Goal: Task Accomplishment & Management: Use online tool/utility

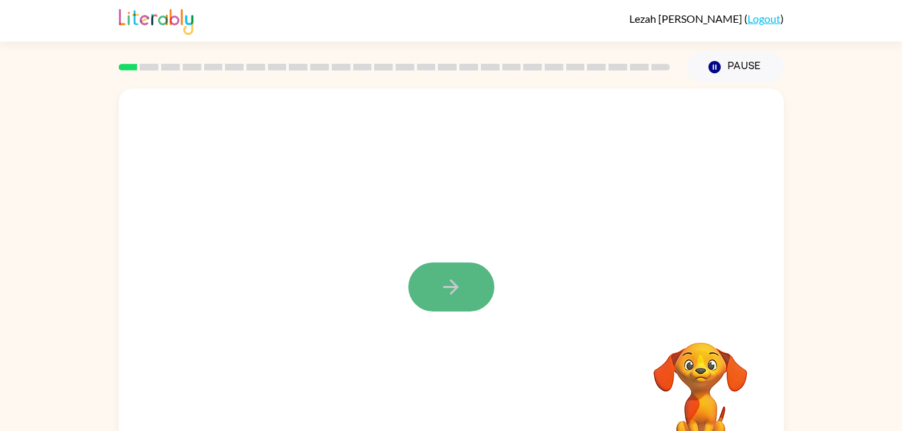
click at [488, 283] on button "button" at bounding box center [451, 287] width 86 height 49
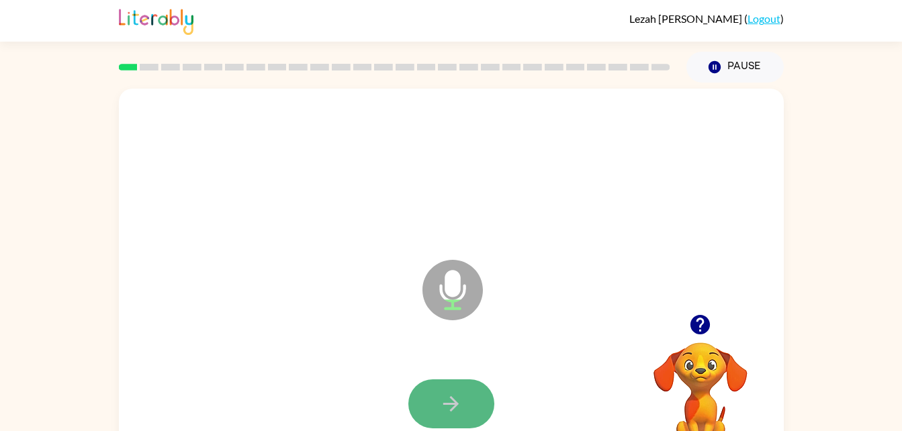
click at [444, 402] on icon "button" at bounding box center [450, 403] width 23 height 23
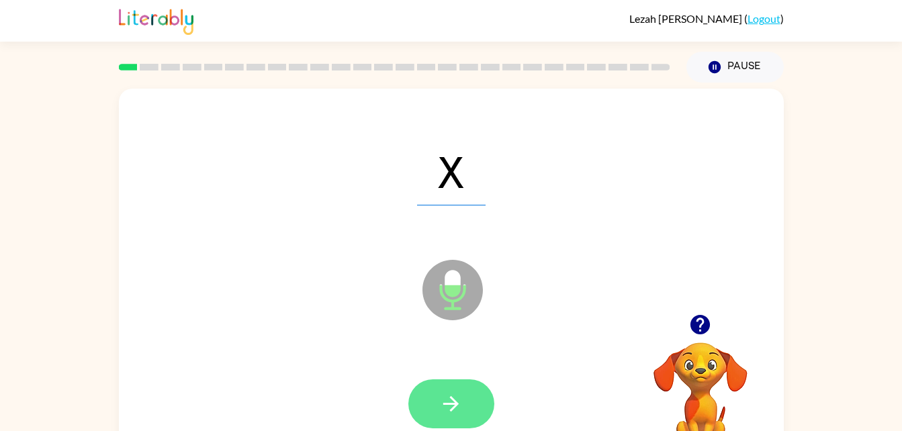
drag, startPoint x: 469, startPoint y: 352, endPoint x: 452, endPoint y: 406, distance: 56.3
click at [452, 406] on div "X Microphone The Microphone is here when it is your turn to talk" at bounding box center [451, 280] width 665 height 383
click at [452, 406] on icon "button" at bounding box center [450, 403] width 23 height 23
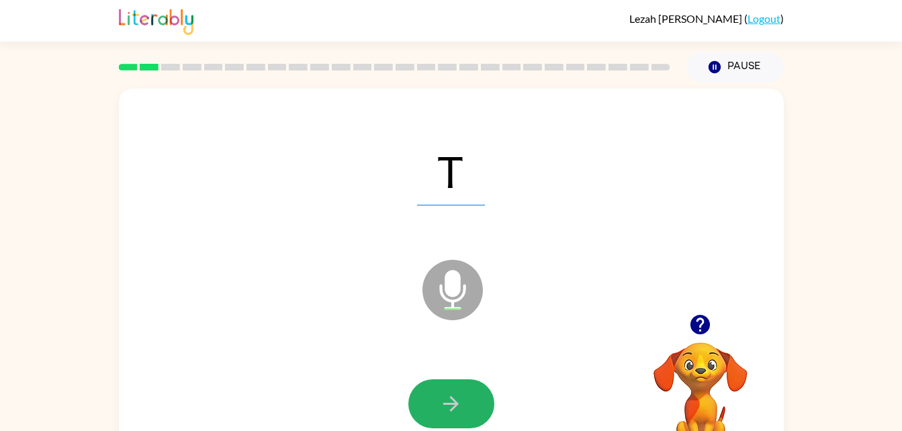
click at [452, 406] on icon "button" at bounding box center [450, 403] width 23 height 23
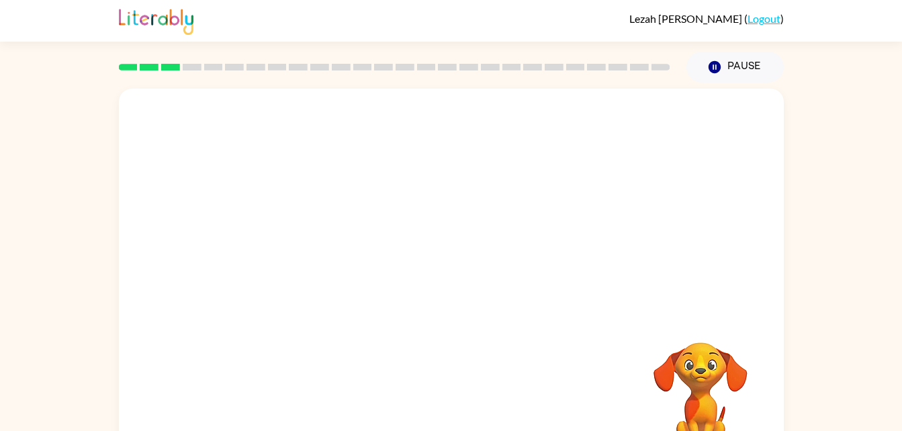
drag, startPoint x: 452, startPoint y: 406, endPoint x: 428, endPoint y: 304, distance: 104.7
click at [428, 304] on div "Your browser must support playing .mp4 files to use Literably. Please try using…" at bounding box center [451, 280] width 665 height 383
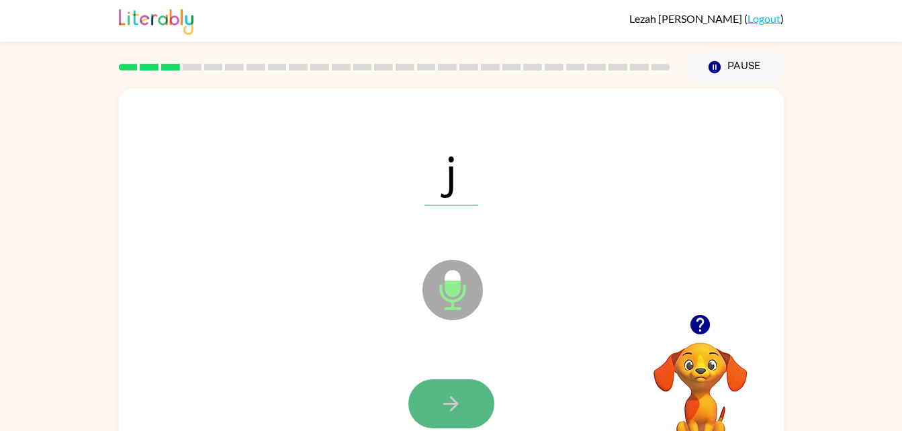
click at [442, 399] on icon "button" at bounding box center [450, 403] width 23 height 23
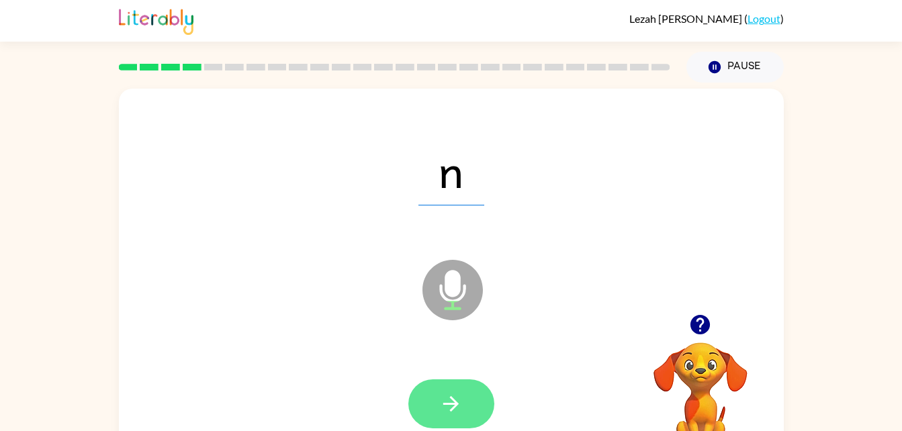
click at [451, 393] on icon "button" at bounding box center [450, 403] width 23 height 23
click at [473, 410] on button "button" at bounding box center [451, 403] width 86 height 49
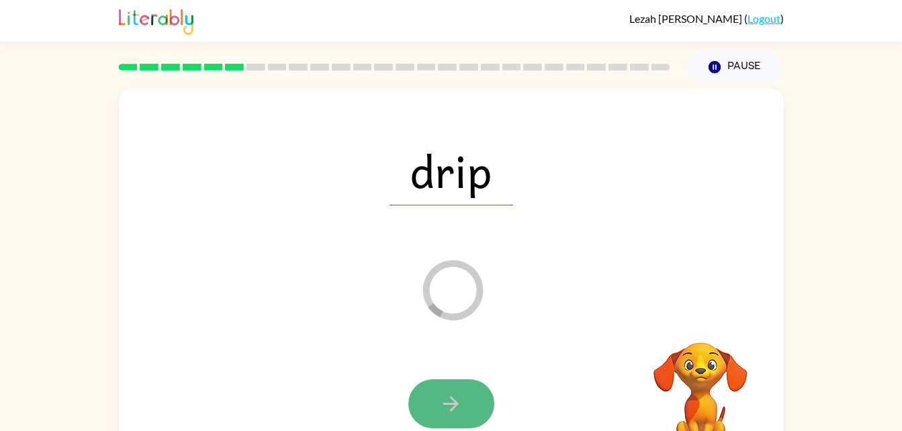
click at [460, 415] on icon "button" at bounding box center [450, 403] width 23 height 23
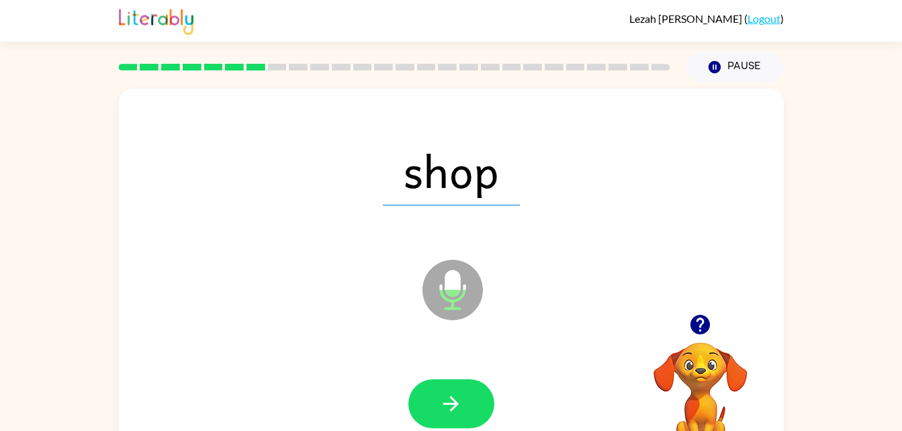
click at [466, 371] on div at bounding box center [451, 404] width 638 height 110
click at [478, 399] on button "button" at bounding box center [451, 403] width 86 height 49
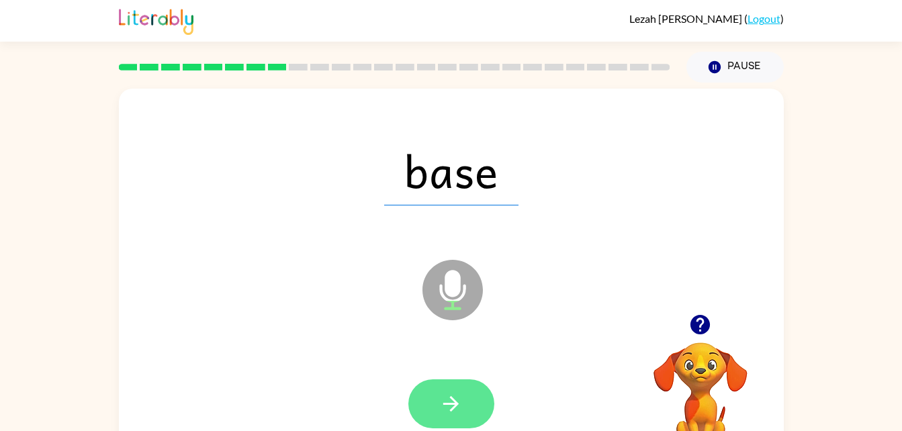
click at [429, 410] on button "button" at bounding box center [451, 403] width 86 height 49
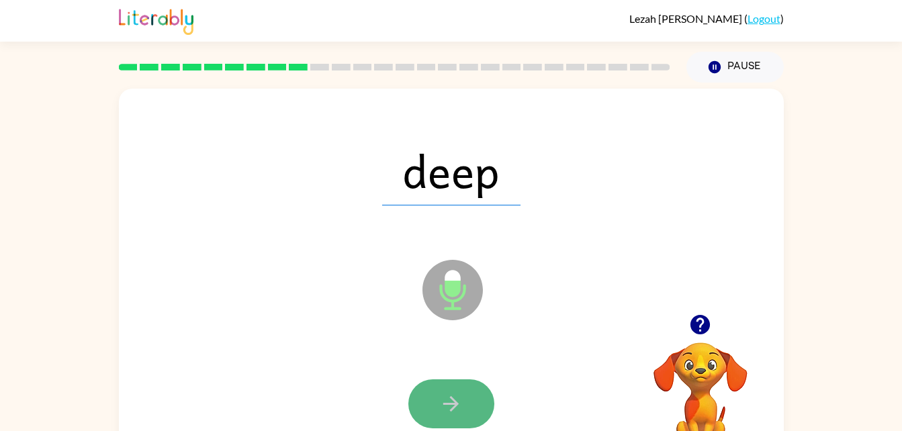
click at [451, 394] on icon "button" at bounding box center [450, 403] width 23 height 23
click at [461, 391] on button "button" at bounding box center [451, 403] width 86 height 49
click at [442, 392] on icon "button" at bounding box center [450, 403] width 23 height 23
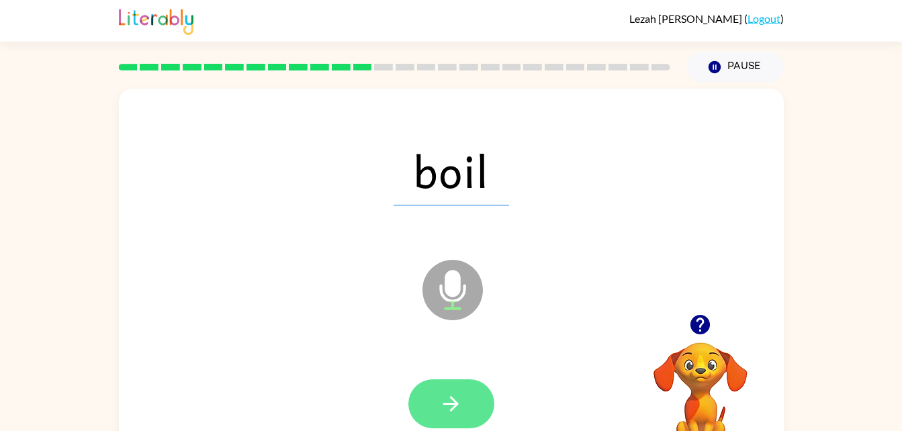
click at [454, 405] on icon "button" at bounding box center [450, 403] width 23 height 23
click at [469, 393] on button "button" at bounding box center [451, 403] width 86 height 49
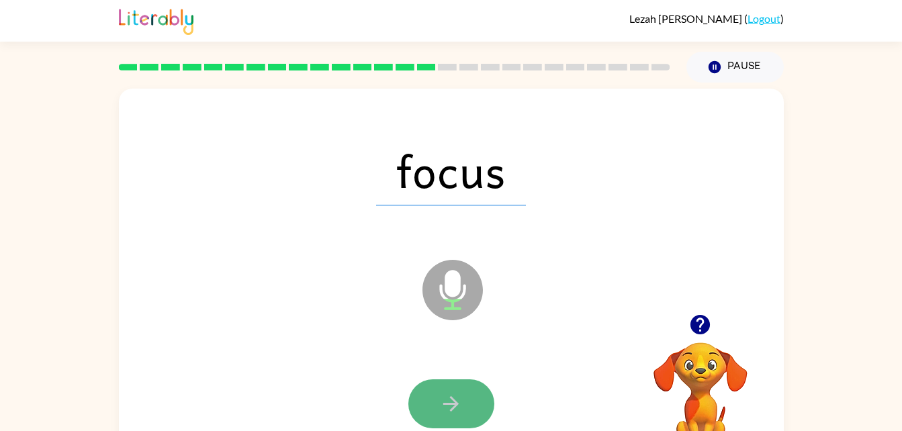
click at [477, 384] on button "button" at bounding box center [451, 403] width 86 height 49
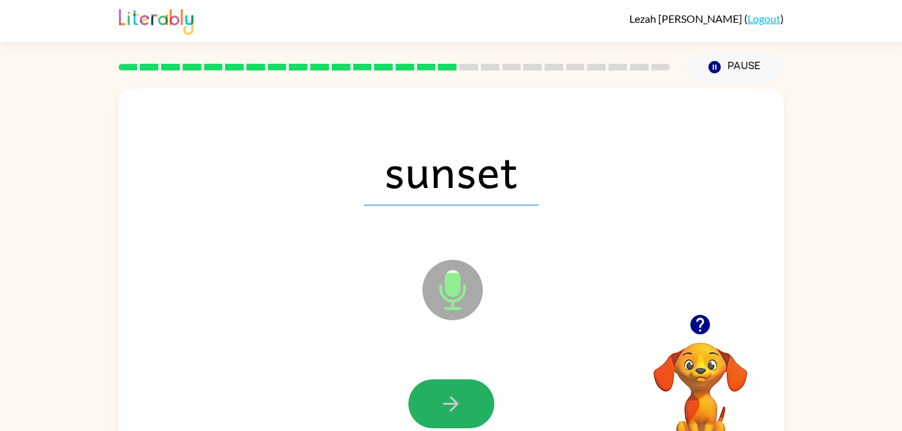
click at [479, 391] on button "button" at bounding box center [451, 403] width 86 height 49
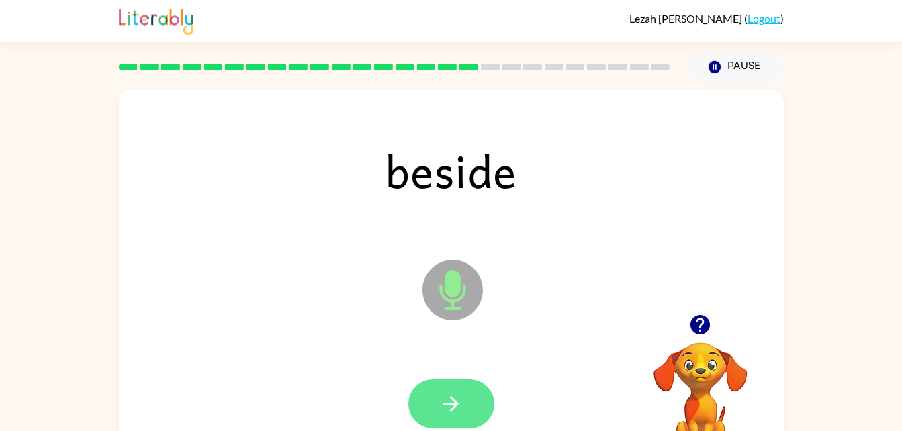
click at [477, 391] on button "button" at bounding box center [451, 403] width 86 height 49
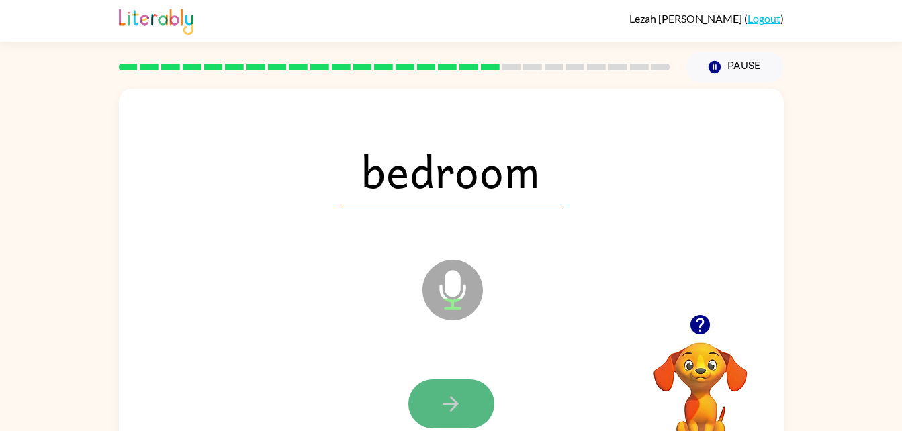
click at [446, 408] on icon "button" at bounding box center [450, 403] width 23 height 23
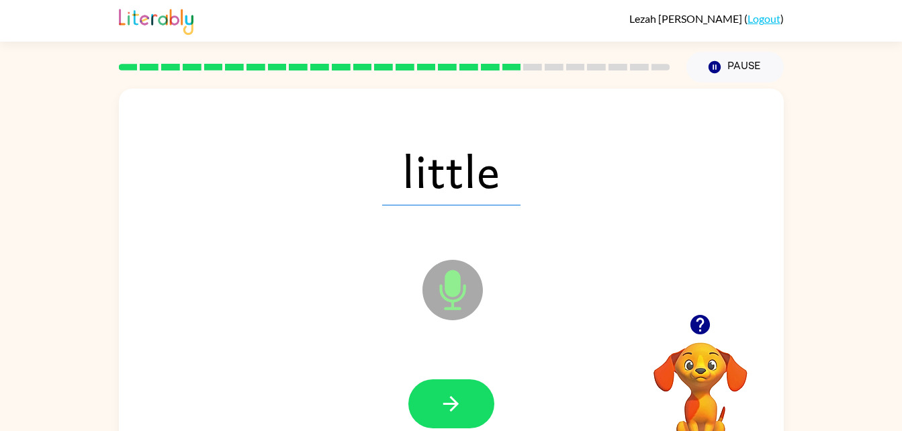
click at [284, 220] on div "little" at bounding box center [451, 170] width 638 height 110
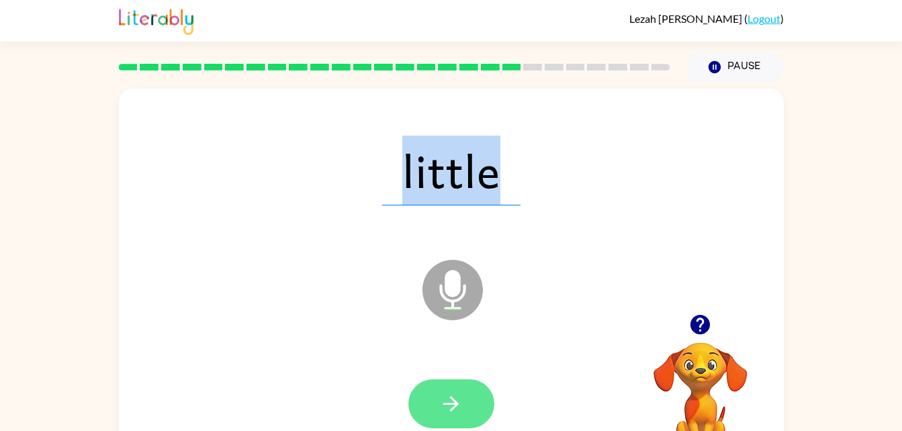
click at [466, 399] on button "button" at bounding box center [451, 403] width 86 height 49
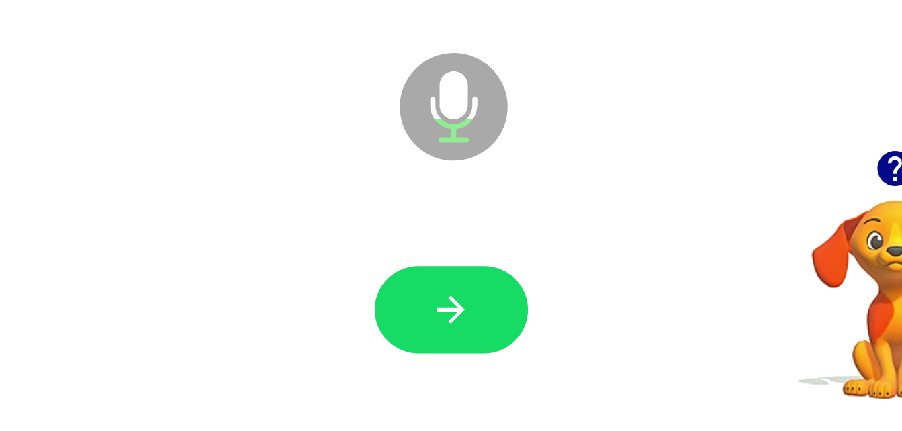
scroll to position [40, 0]
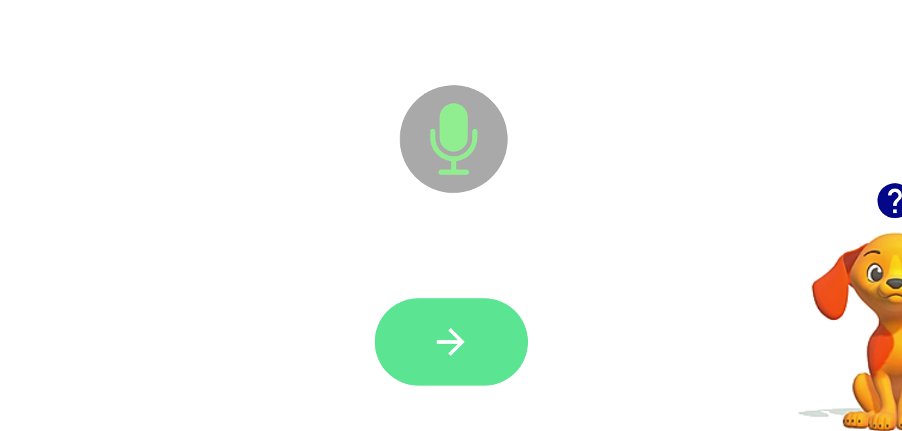
click at [459, 367] on icon "button" at bounding box center [450, 363] width 23 height 23
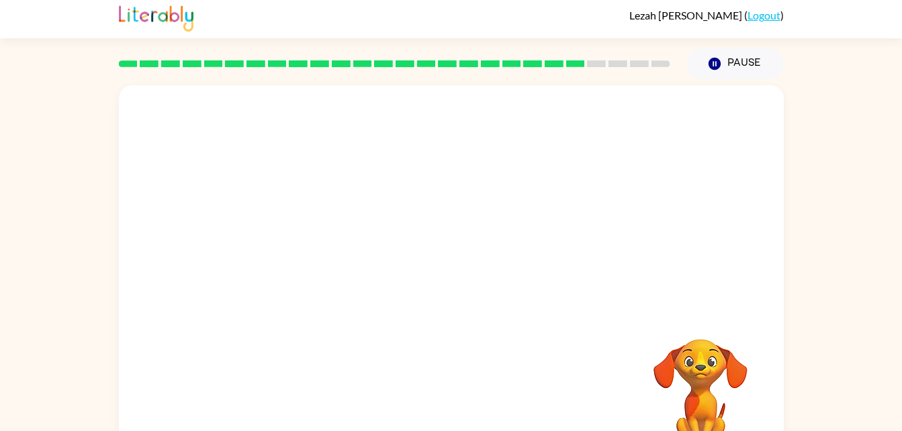
scroll to position [41, 0]
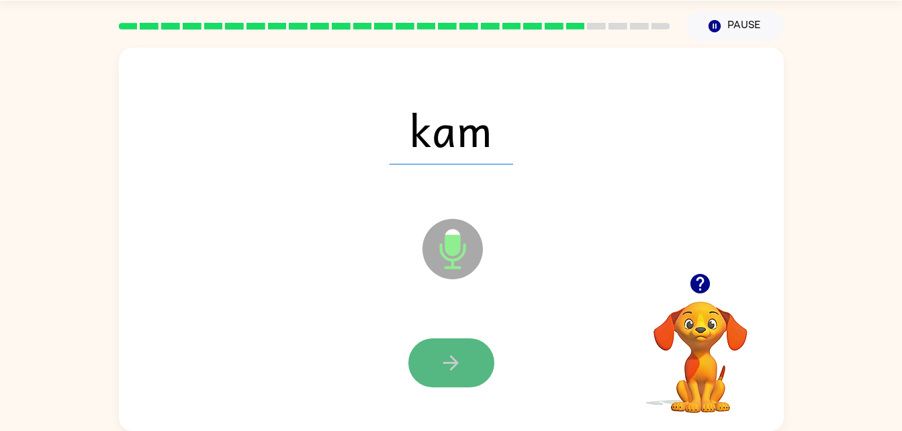
click at [469, 369] on button "button" at bounding box center [451, 362] width 86 height 49
click at [457, 367] on icon "button" at bounding box center [450, 362] width 23 height 23
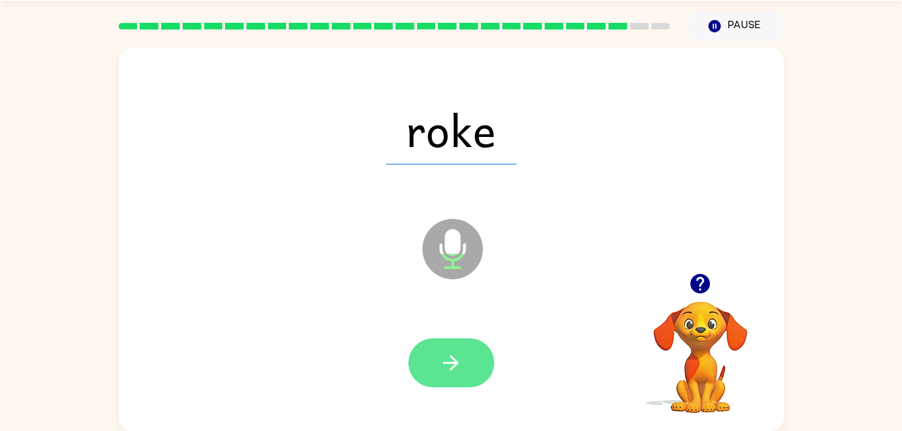
click at [451, 377] on button "button" at bounding box center [451, 362] width 86 height 49
click at [443, 349] on button "button" at bounding box center [451, 362] width 86 height 49
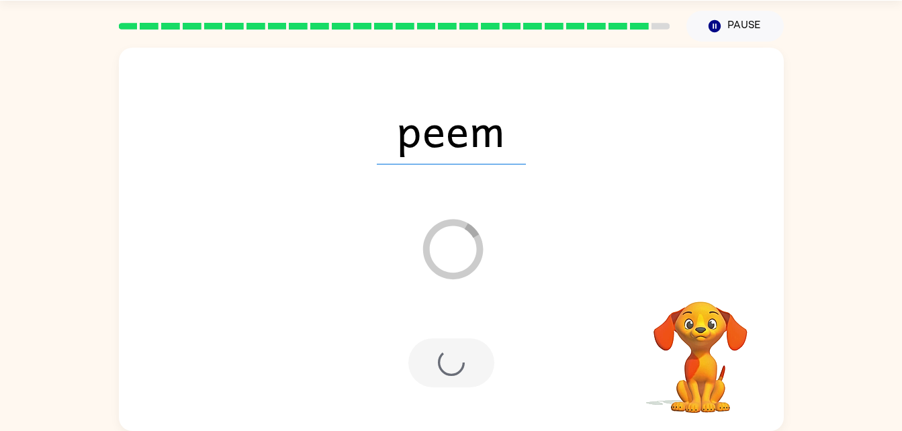
scroll to position [17, 0]
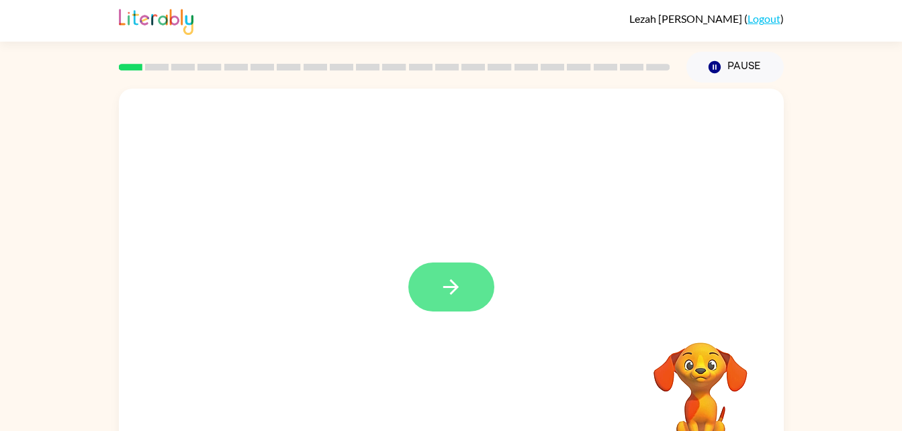
click at [462, 305] on button "button" at bounding box center [451, 287] width 86 height 49
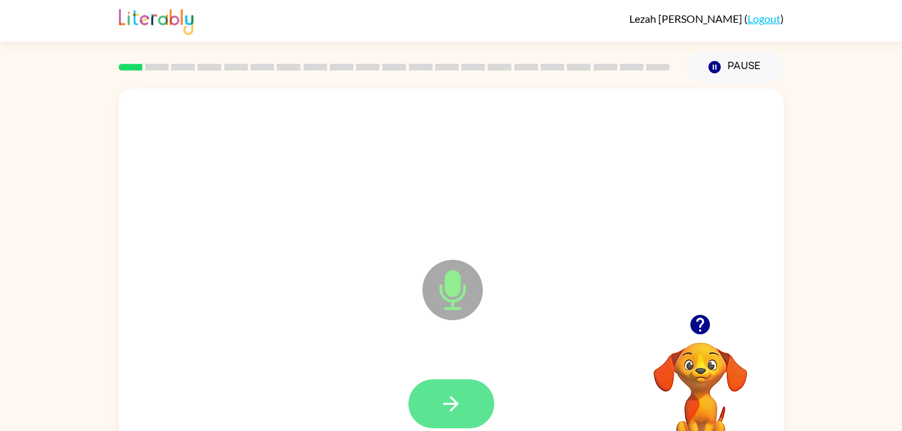
click at [462, 381] on button "button" at bounding box center [451, 403] width 86 height 49
click at [430, 412] on button "button" at bounding box center [451, 403] width 86 height 49
click at [459, 382] on button "button" at bounding box center [451, 403] width 86 height 49
click at [459, 403] on icon "button" at bounding box center [450, 403] width 23 height 23
click at [470, 407] on button "button" at bounding box center [451, 403] width 86 height 49
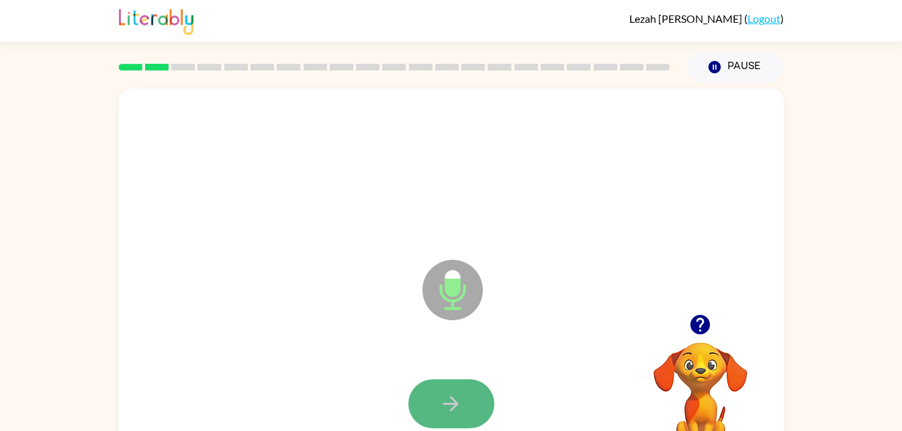
click at [455, 392] on icon "button" at bounding box center [450, 403] width 23 height 23
click at [457, 397] on icon "button" at bounding box center [450, 403] width 23 height 23
click at [454, 380] on button "button" at bounding box center [451, 403] width 86 height 49
click at [444, 392] on icon "button" at bounding box center [450, 403] width 23 height 23
click at [446, 389] on button "button" at bounding box center [451, 403] width 86 height 49
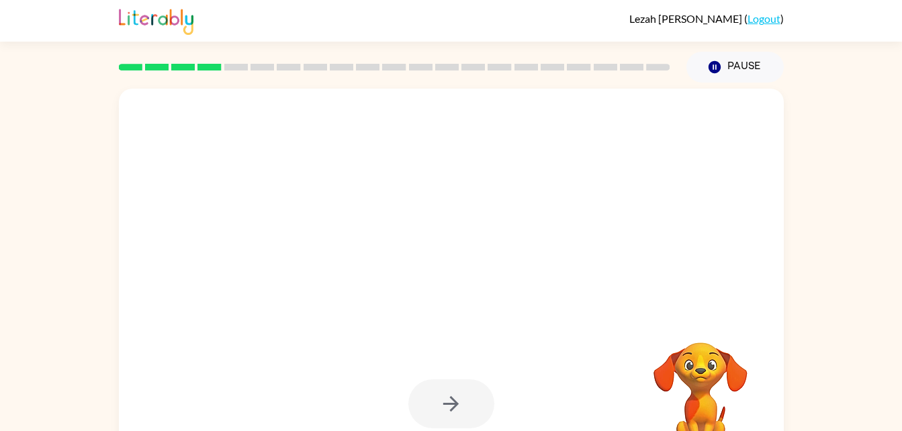
scroll to position [13, 0]
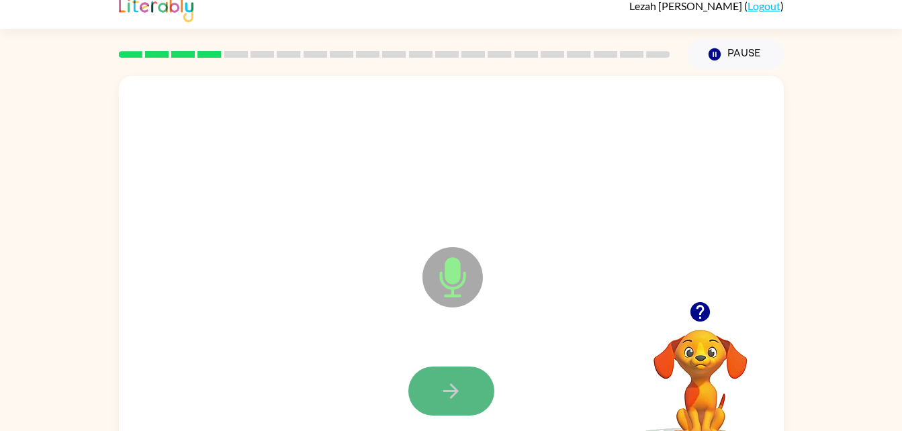
click at [430, 408] on button "button" at bounding box center [451, 391] width 86 height 49
click at [445, 380] on icon "button" at bounding box center [450, 390] width 23 height 23
click at [444, 379] on icon "button" at bounding box center [450, 390] width 23 height 23
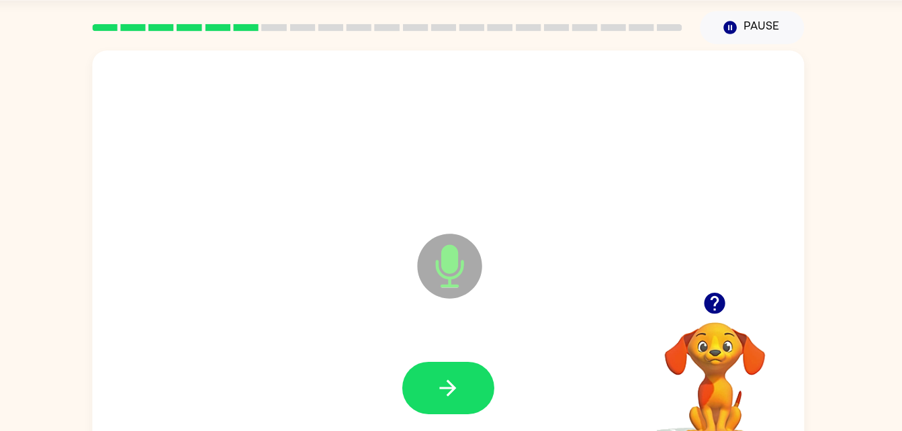
scroll to position [19, 0]
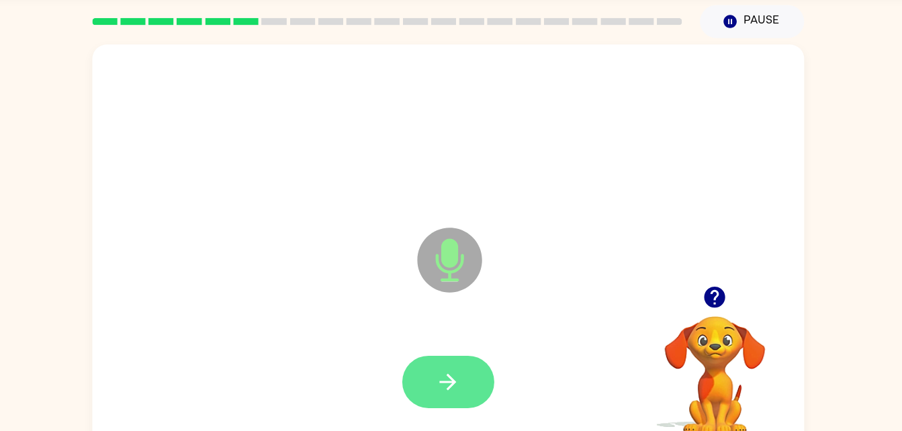
click at [455, 388] on icon "button" at bounding box center [450, 384] width 15 height 15
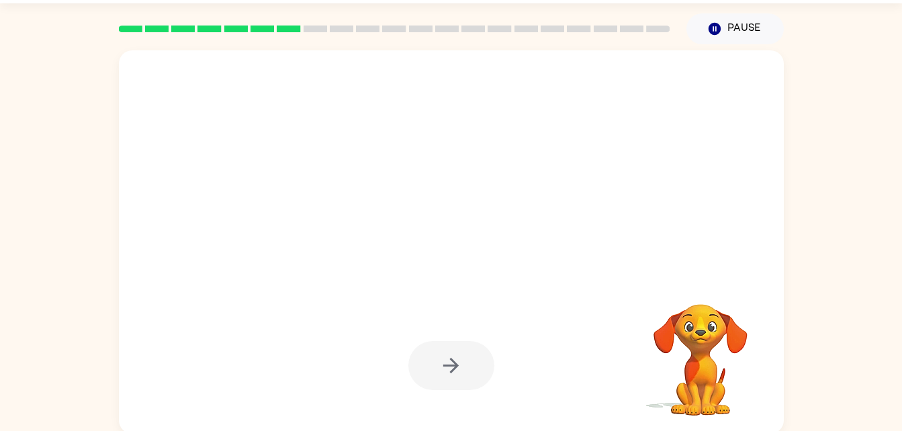
scroll to position [41, 0]
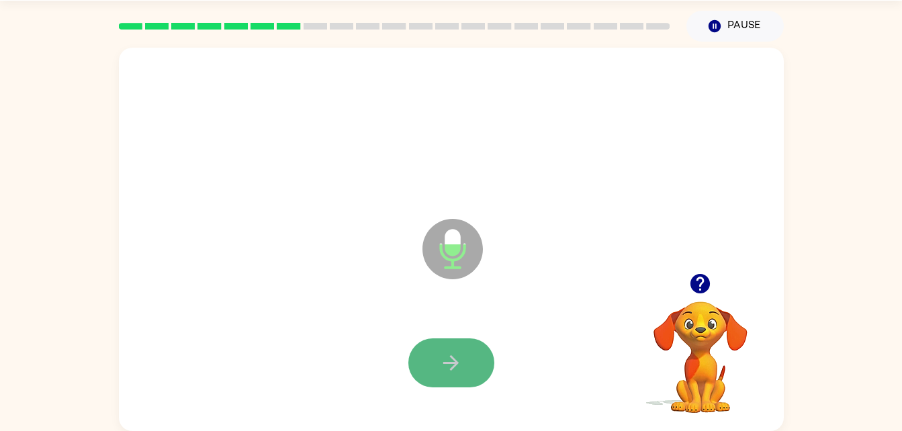
click at [448, 360] on icon "button" at bounding box center [450, 362] width 23 height 23
click at [451, 354] on icon "button" at bounding box center [450, 362] width 23 height 23
click at [457, 362] on icon "button" at bounding box center [450, 362] width 15 height 15
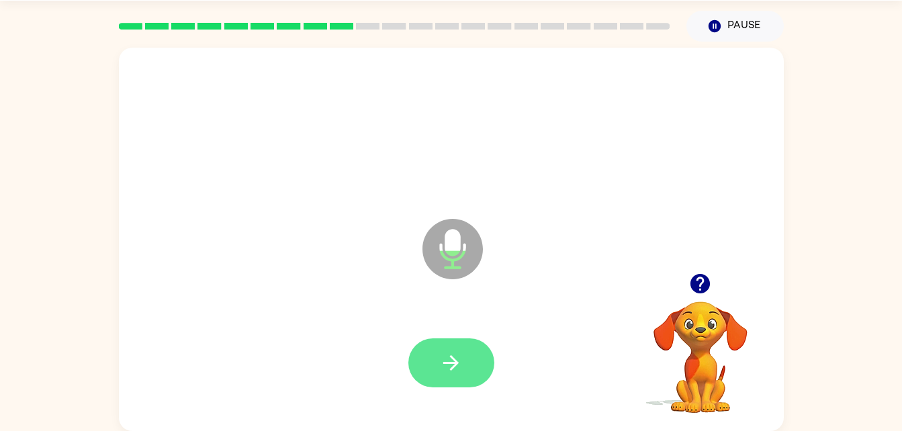
click at [446, 365] on icon "button" at bounding box center [450, 362] width 23 height 23
click at [447, 363] on icon "button" at bounding box center [450, 362] width 15 height 15
click at [464, 365] on button "button" at bounding box center [451, 362] width 86 height 49
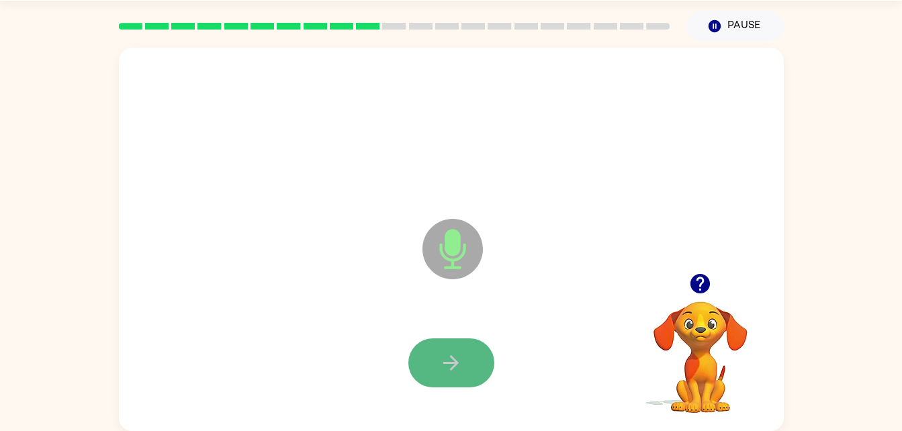
click at [465, 359] on button "button" at bounding box center [451, 362] width 86 height 49
click at [465, 358] on button "button" at bounding box center [451, 362] width 86 height 49
click at [450, 365] on icon "button" at bounding box center [450, 362] width 23 height 23
click at [461, 360] on icon "button" at bounding box center [450, 362] width 23 height 23
click at [453, 350] on button "button" at bounding box center [451, 362] width 86 height 49
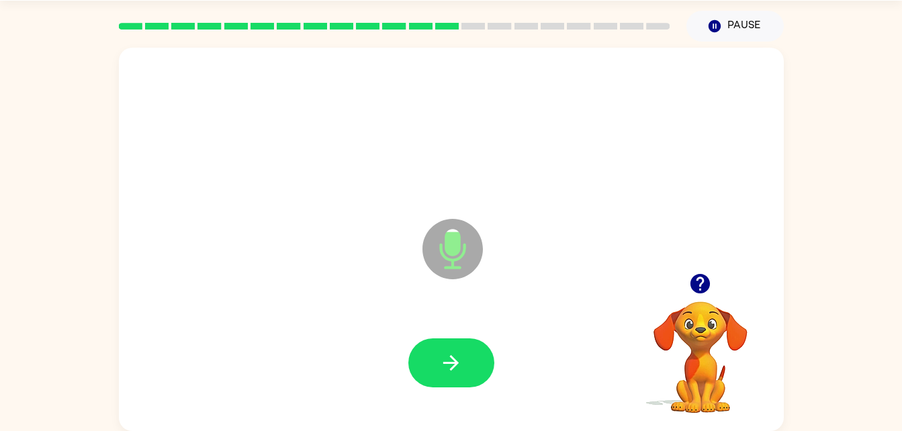
scroll to position [38, 0]
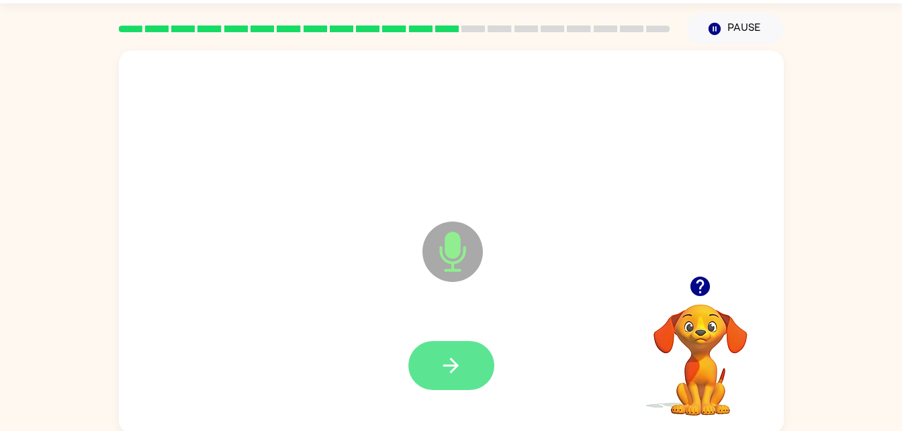
click at [448, 367] on icon "button" at bounding box center [450, 365] width 23 height 23
click at [449, 365] on icon "button" at bounding box center [450, 365] width 15 height 15
click at [459, 365] on icon "button" at bounding box center [450, 365] width 23 height 23
click at [489, 338] on div at bounding box center [451, 366] width 638 height 110
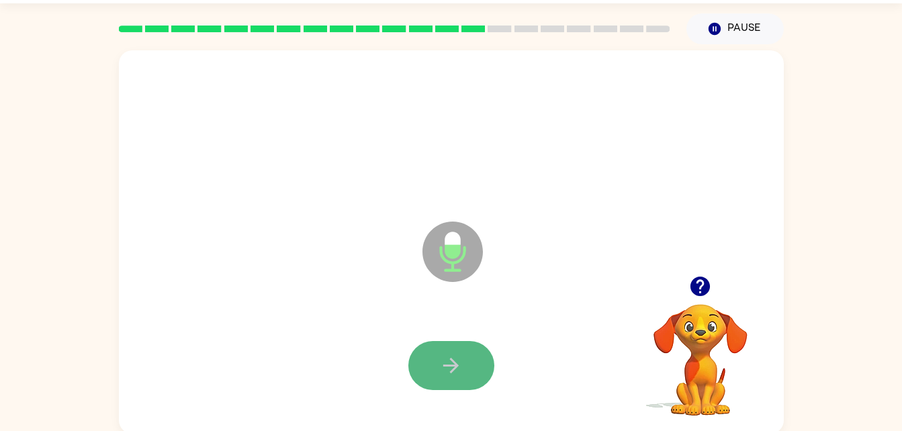
click at [473, 358] on button "button" at bounding box center [451, 365] width 86 height 49
click at [447, 350] on button "button" at bounding box center [451, 365] width 86 height 49
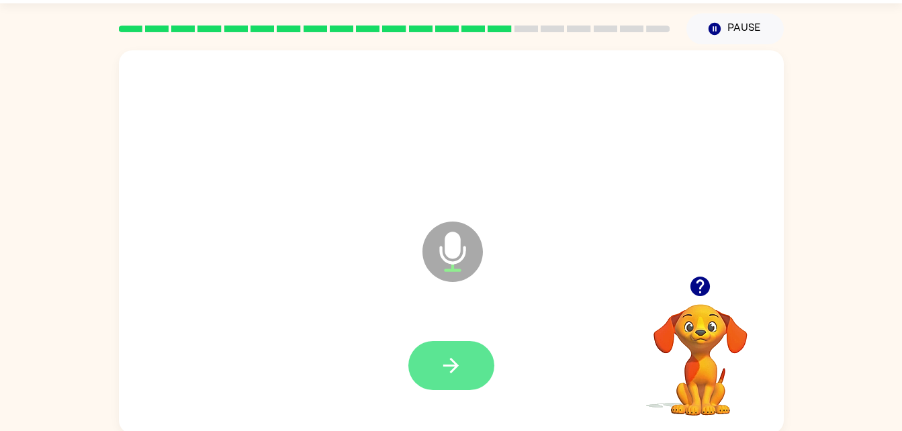
click at [457, 355] on icon "button" at bounding box center [450, 365] width 23 height 23
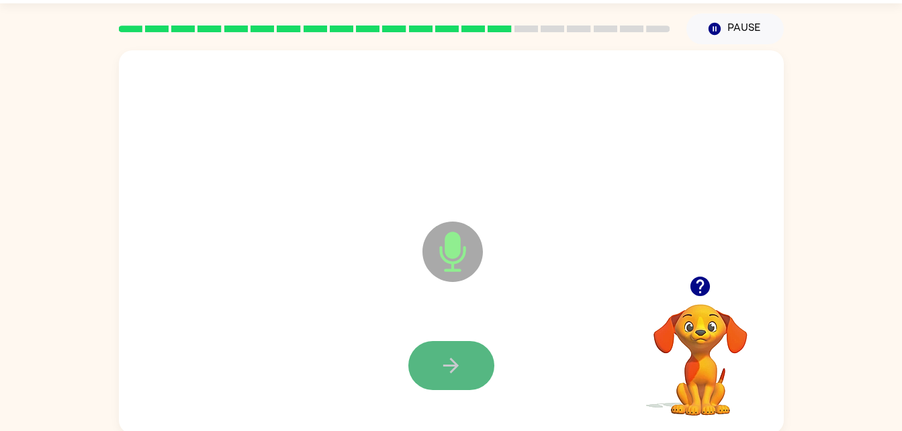
click at [452, 365] on icon "button" at bounding box center [450, 365] width 15 height 15
click at [441, 350] on button "button" at bounding box center [451, 365] width 86 height 49
click at [442, 370] on icon "button" at bounding box center [450, 365] width 23 height 23
click at [460, 358] on icon "button" at bounding box center [450, 365] width 23 height 23
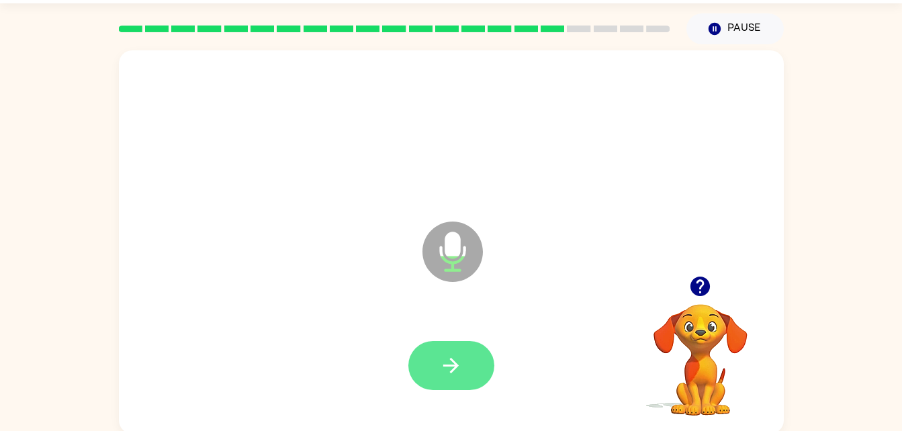
click at [459, 365] on icon "button" at bounding box center [450, 365] width 23 height 23
click at [445, 362] on icon "button" at bounding box center [450, 365] width 23 height 23
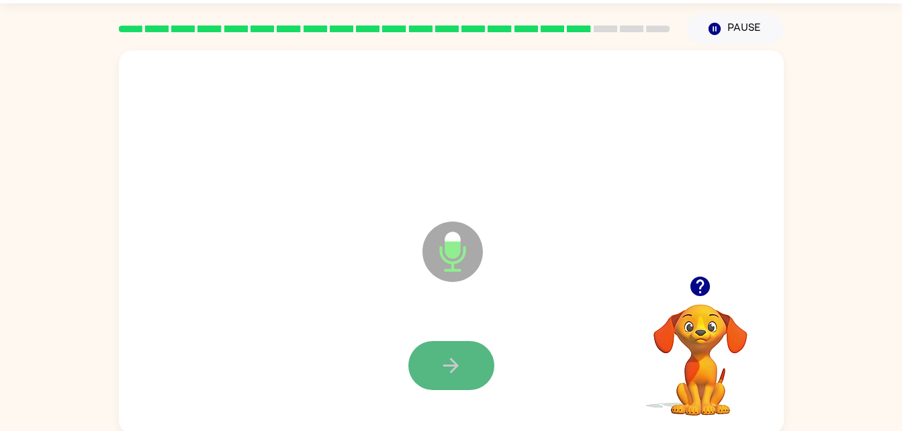
click at [452, 367] on icon "button" at bounding box center [450, 365] width 23 height 23
click at [452, 363] on icon "button" at bounding box center [450, 365] width 23 height 23
click at [441, 374] on icon "button" at bounding box center [450, 365] width 23 height 23
click at [437, 365] on button "button" at bounding box center [451, 365] width 86 height 49
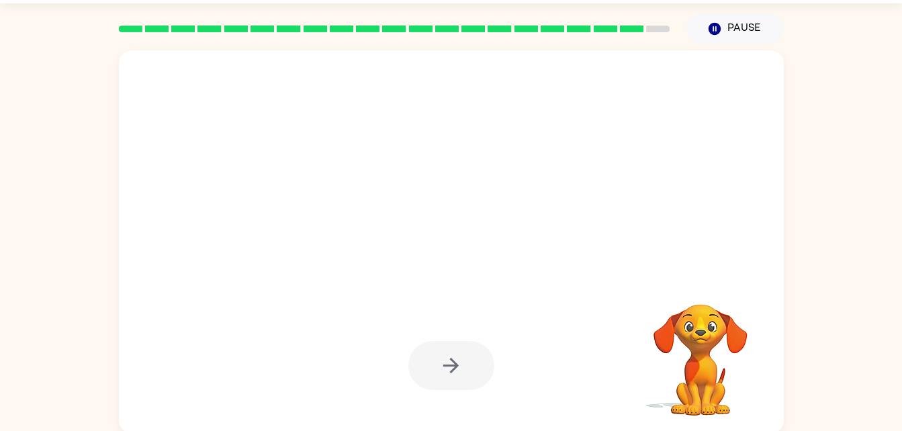
click at [647, 251] on div at bounding box center [451, 241] width 665 height 383
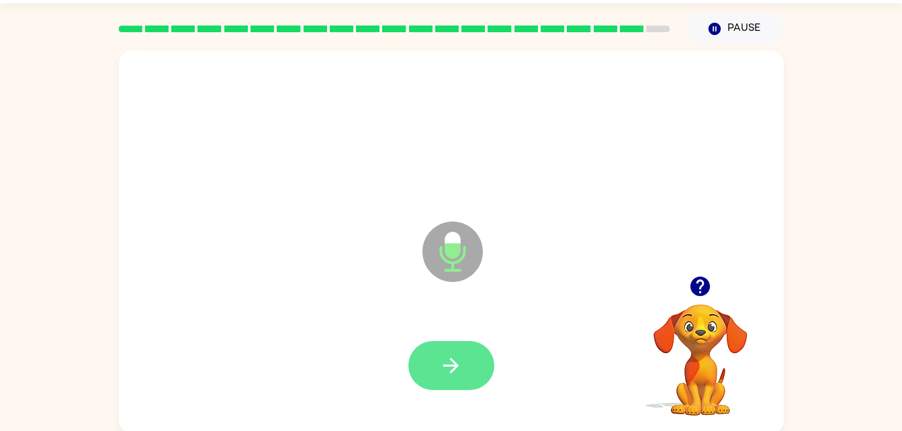
click at [447, 363] on icon "button" at bounding box center [450, 365] width 23 height 23
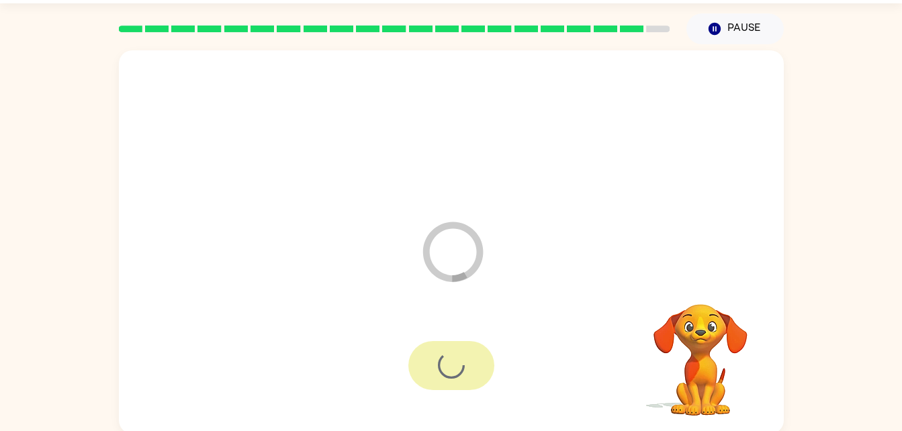
scroll to position [17, 0]
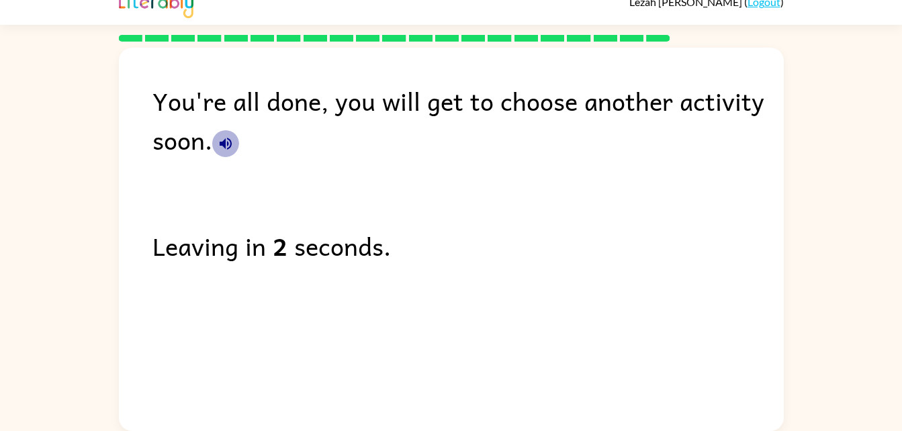
click at [225, 141] on icon "button" at bounding box center [226, 144] width 12 height 12
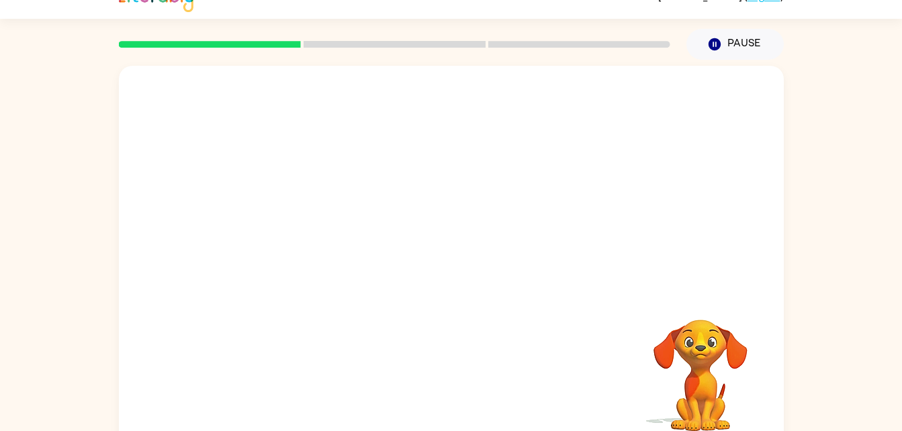
scroll to position [22, 0]
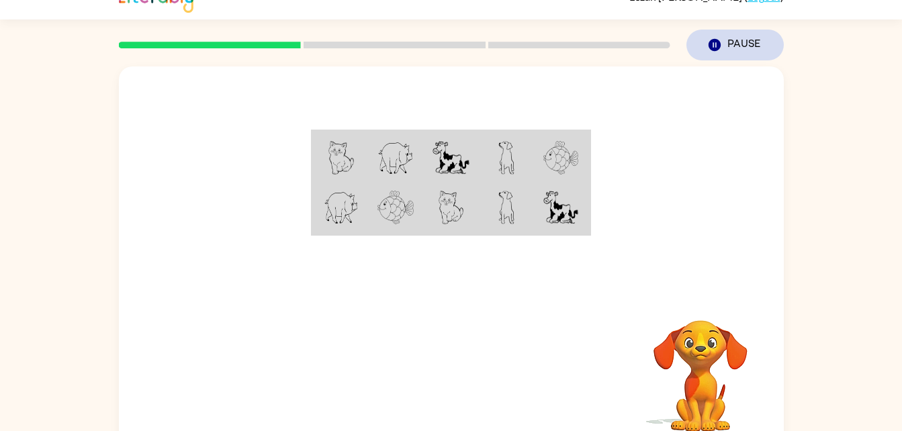
click at [740, 48] on button "Pause Pause" at bounding box center [734, 45] width 97 height 31
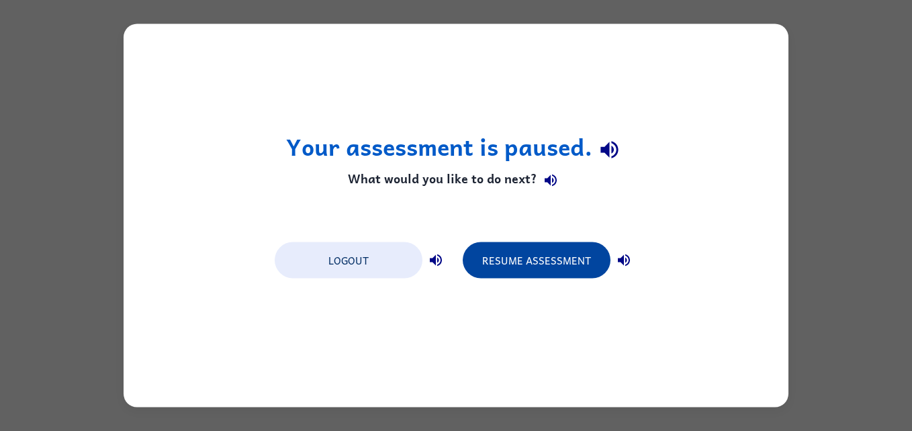
click at [501, 258] on button "Resume Assessment" at bounding box center [537, 260] width 148 height 36
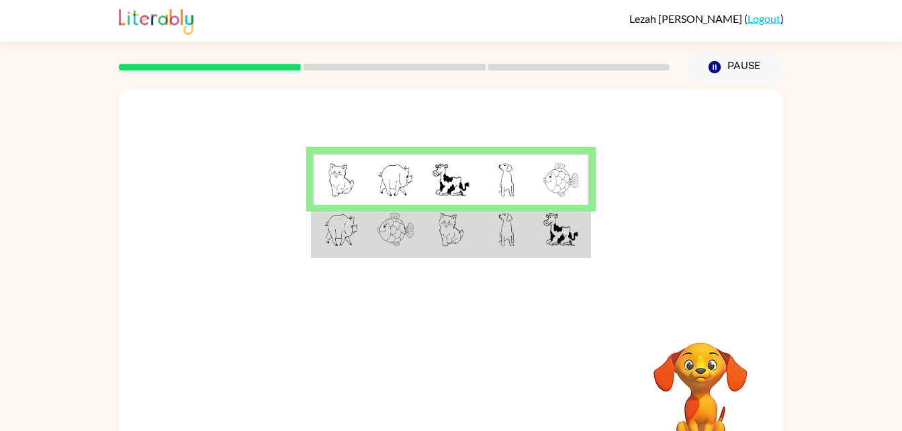
click at [562, 236] on img at bounding box center [560, 230] width 35 height 34
click at [474, 58] on div at bounding box center [394, 67] width 567 height 47
click at [445, 83] on div at bounding box center [394, 67] width 567 height 47
click at [457, 75] on div at bounding box center [394, 67] width 567 height 47
click at [544, 213] on img at bounding box center [560, 230] width 35 height 34
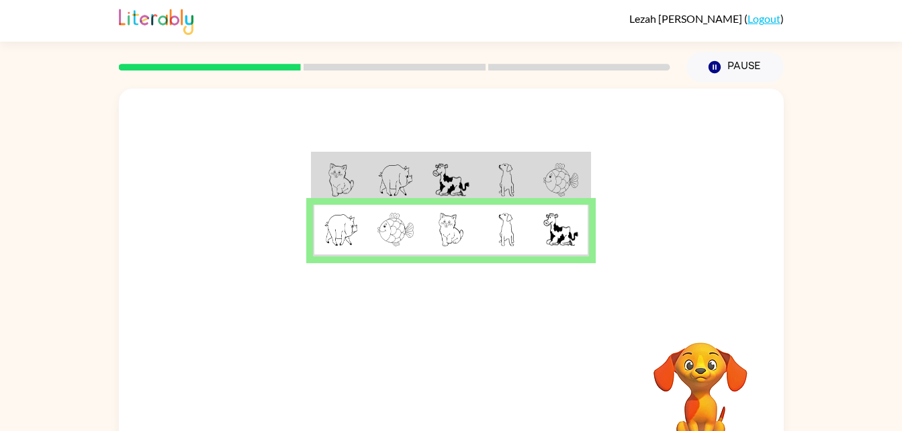
scroll to position [2, 0]
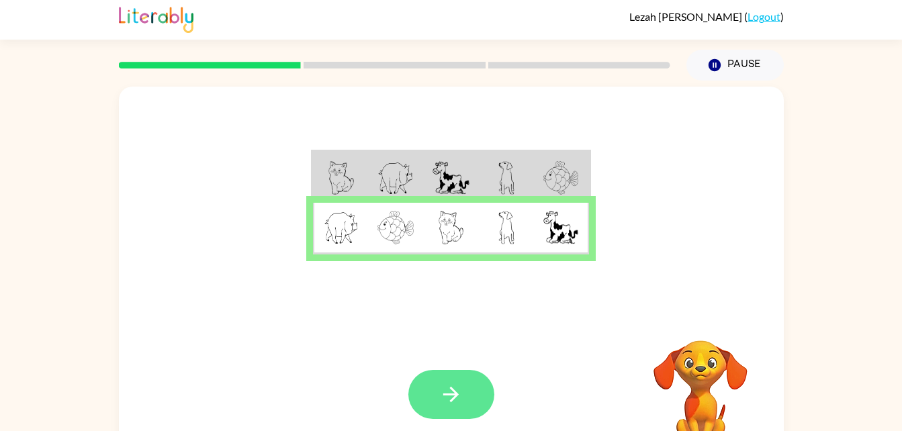
click at [453, 387] on icon "button" at bounding box center [450, 394] width 23 height 23
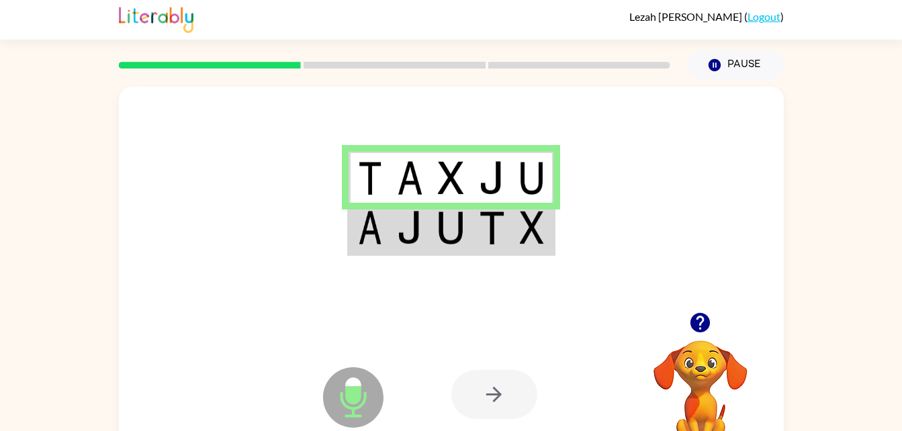
click at [478, 220] on td at bounding box center [491, 229] width 41 height 52
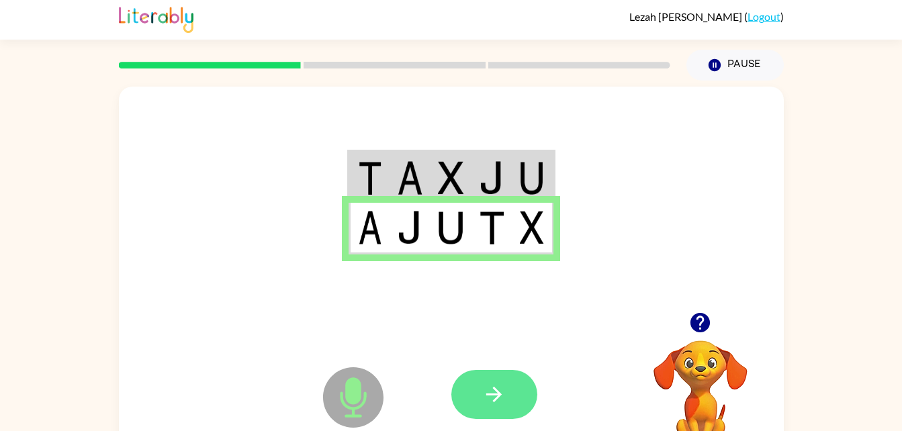
click at [479, 391] on button "button" at bounding box center [494, 394] width 86 height 49
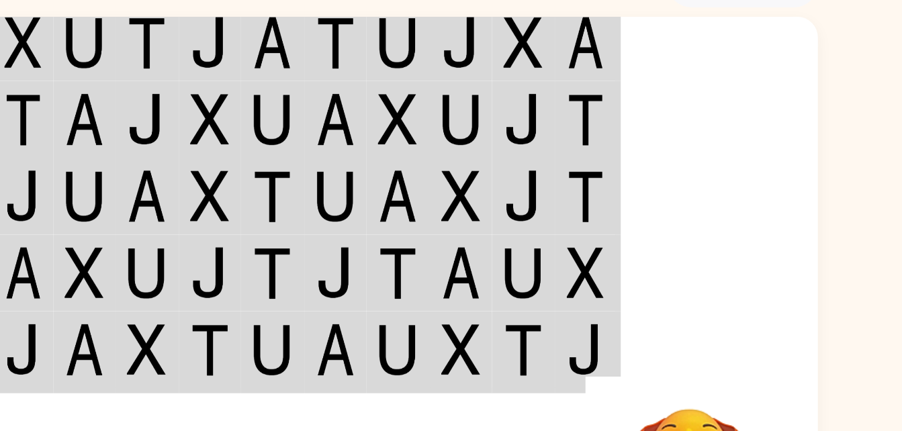
scroll to position [0, 0]
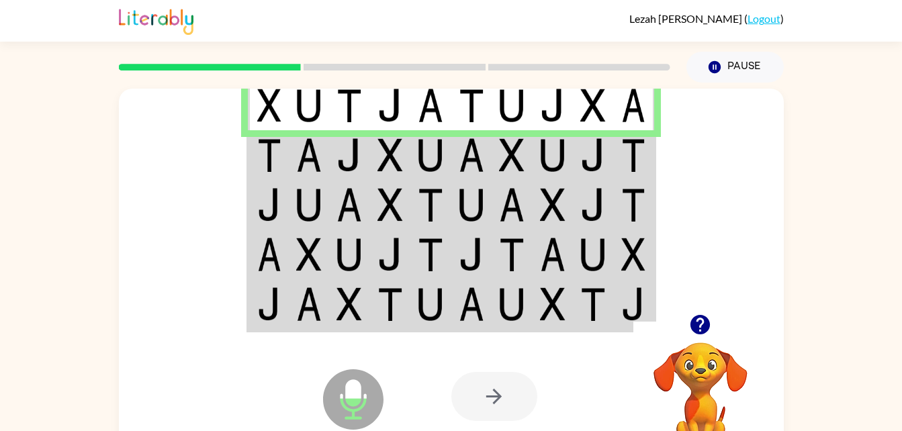
click at [281, 158] on img at bounding box center [269, 155] width 24 height 34
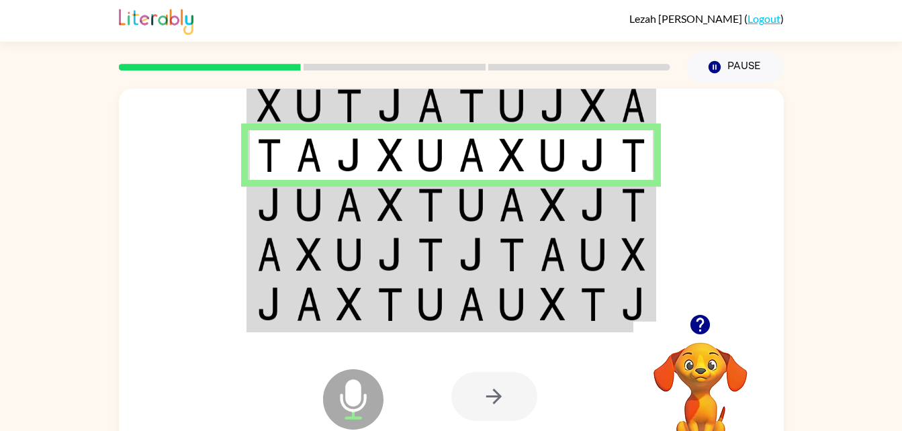
click at [493, 215] on td at bounding box center [511, 205] width 41 height 50
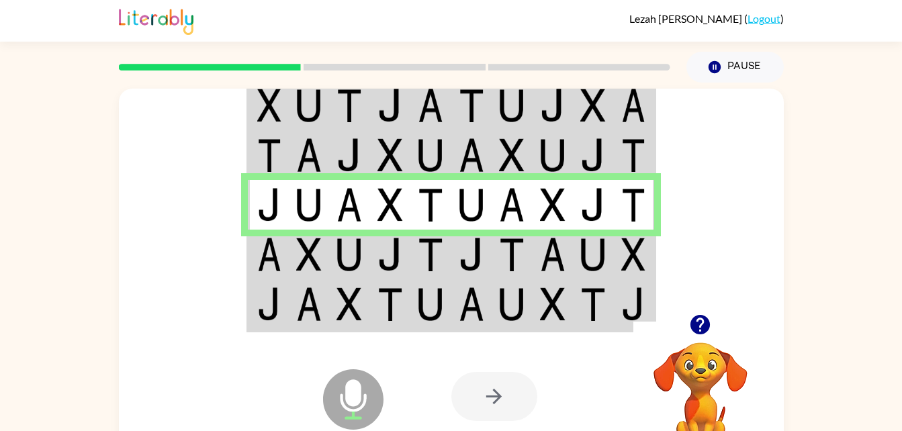
click at [280, 275] on td at bounding box center [268, 255] width 41 height 50
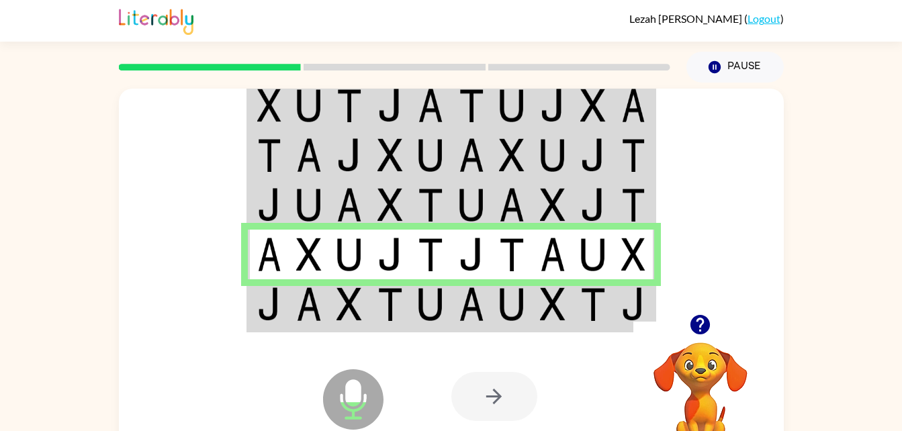
click at [407, 314] on td at bounding box center [390, 305] width 41 height 52
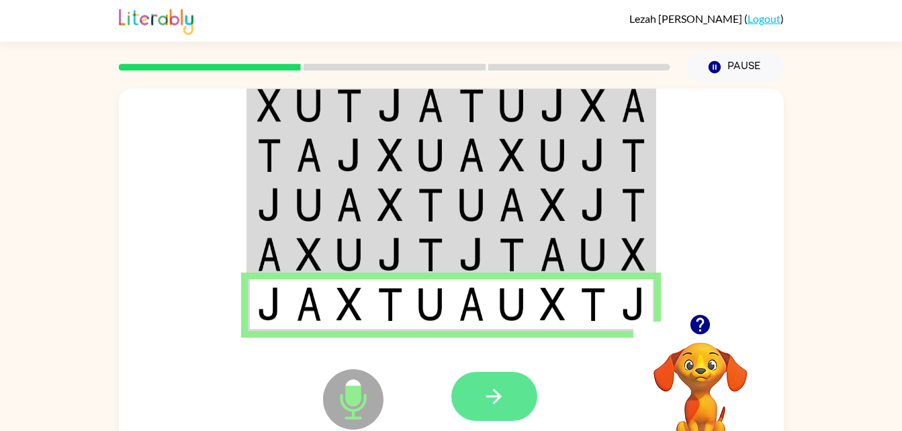
click at [505, 393] on icon "button" at bounding box center [493, 396] width 23 height 23
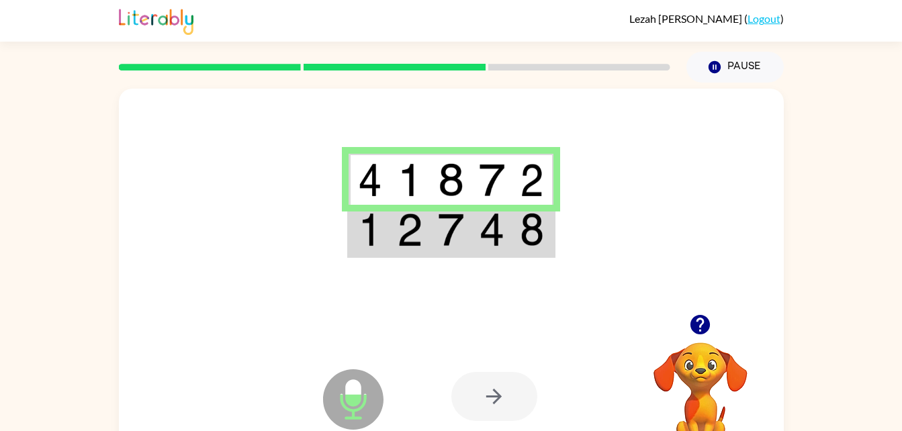
click at [469, 217] on td at bounding box center [450, 231] width 41 height 52
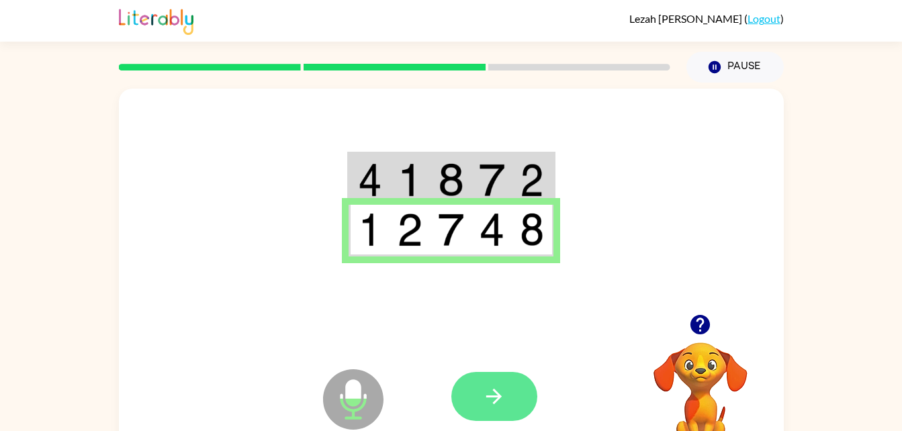
click at [510, 409] on button "button" at bounding box center [494, 396] width 86 height 49
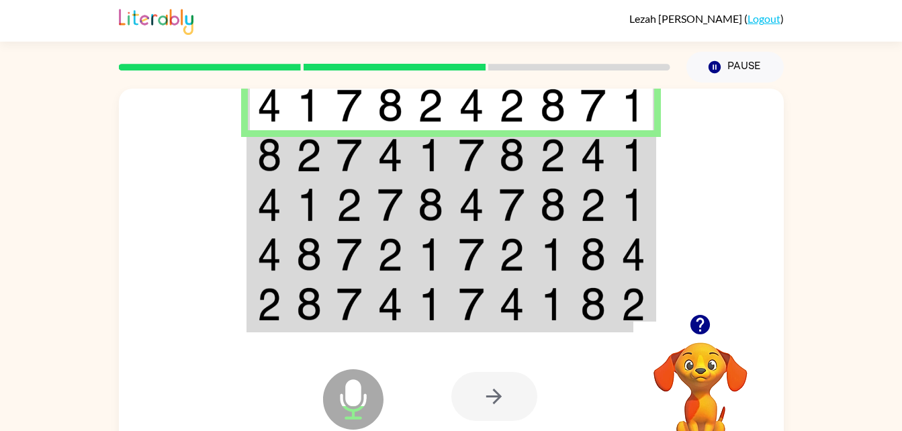
click at [271, 195] on img at bounding box center [269, 205] width 24 height 34
click at [299, 164] on img at bounding box center [309, 155] width 26 height 34
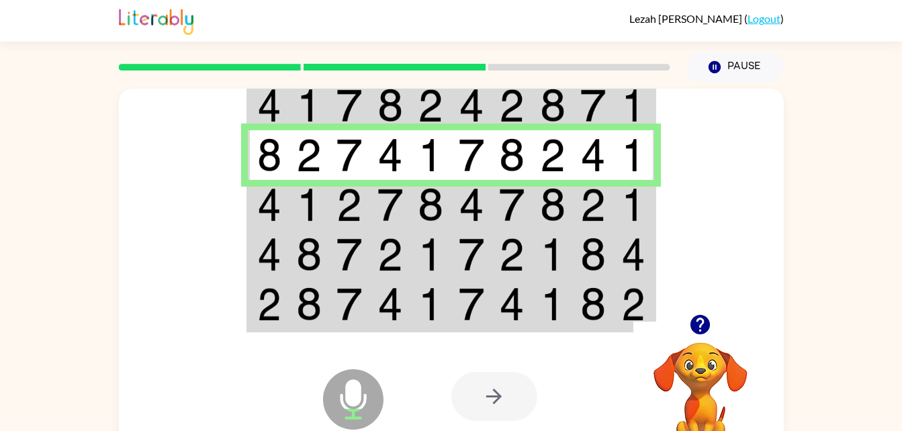
click at [273, 197] on img at bounding box center [269, 205] width 24 height 34
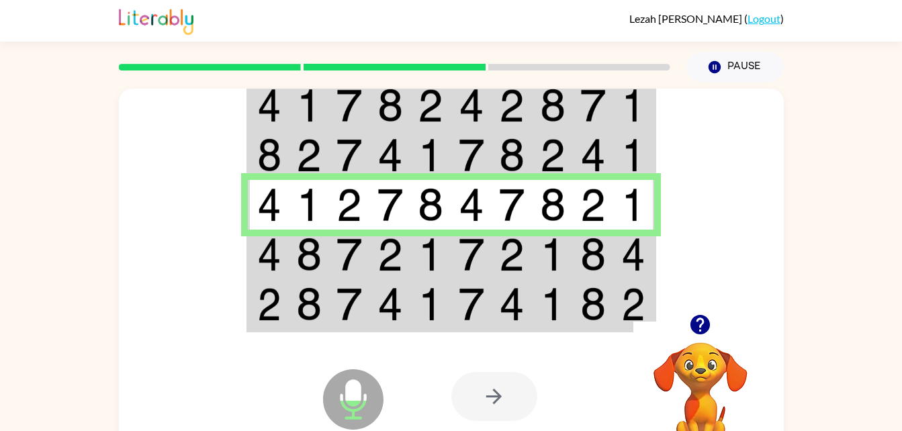
click at [265, 261] on img at bounding box center [269, 255] width 24 height 34
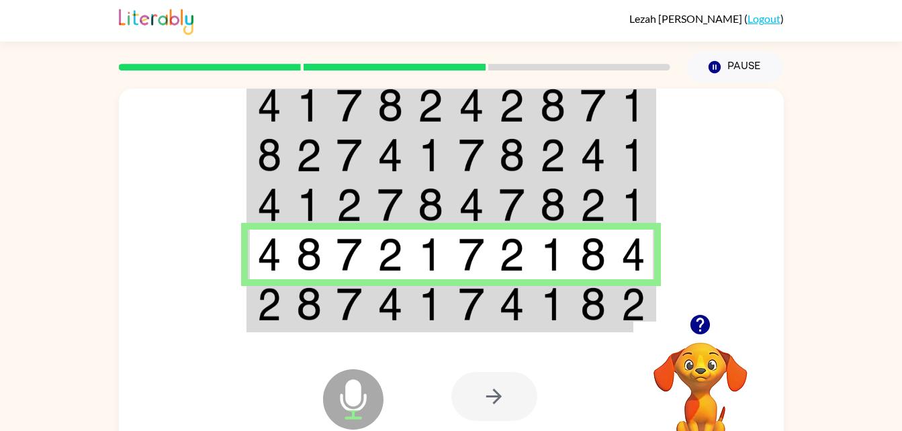
click at [311, 324] on div "Microphone The Microphone is here when it is your turn to talk" at bounding box center [320, 365] width 134 height 89
click at [283, 301] on td at bounding box center [268, 305] width 41 height 52
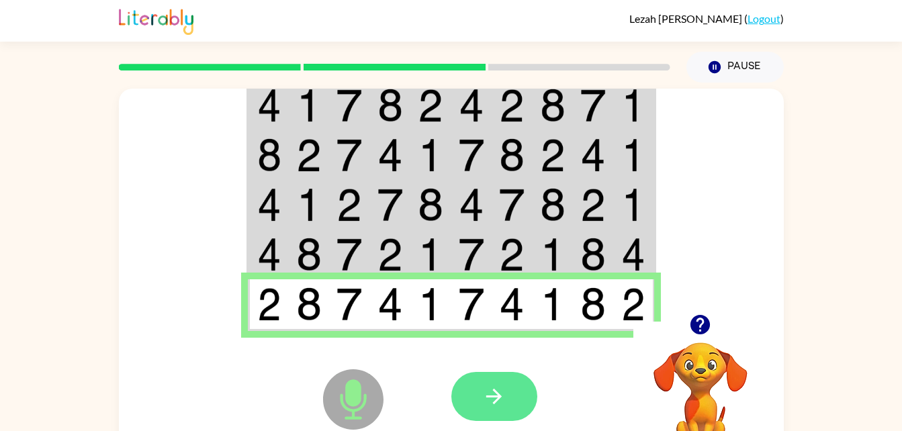
click at [510, 410] on button "button" at bounding box center [494, 396] width 86 height 49
